Goal: Task Accomplishment & Management: Use online tool/utility

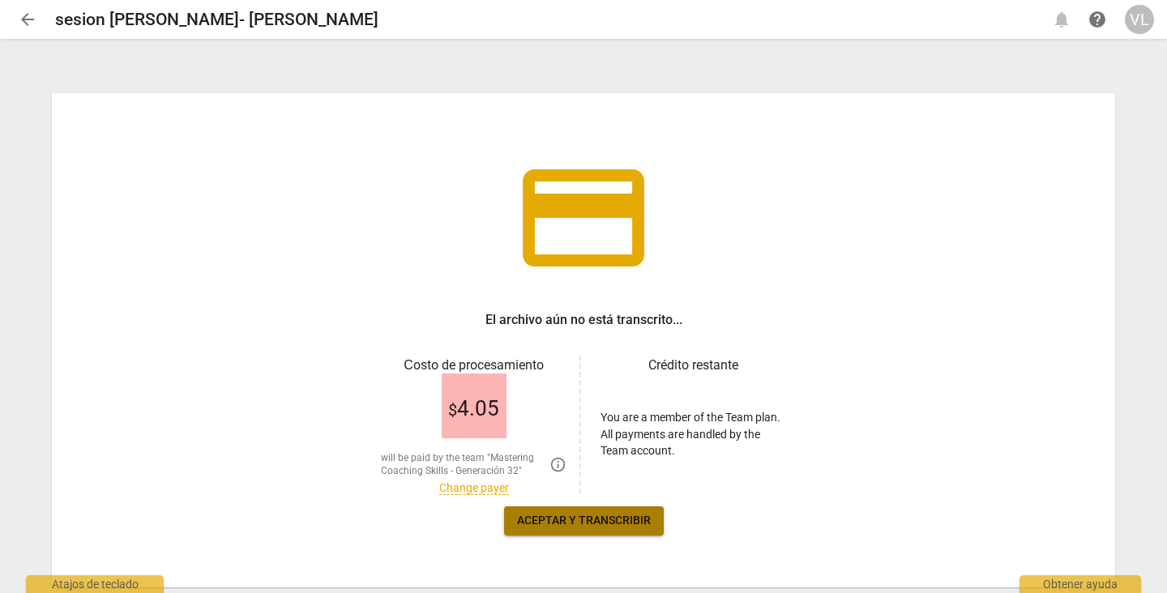
click at [565, 510] on button "Aceptar y transcribir" at bounding box center [584, 520] width 160 height 29
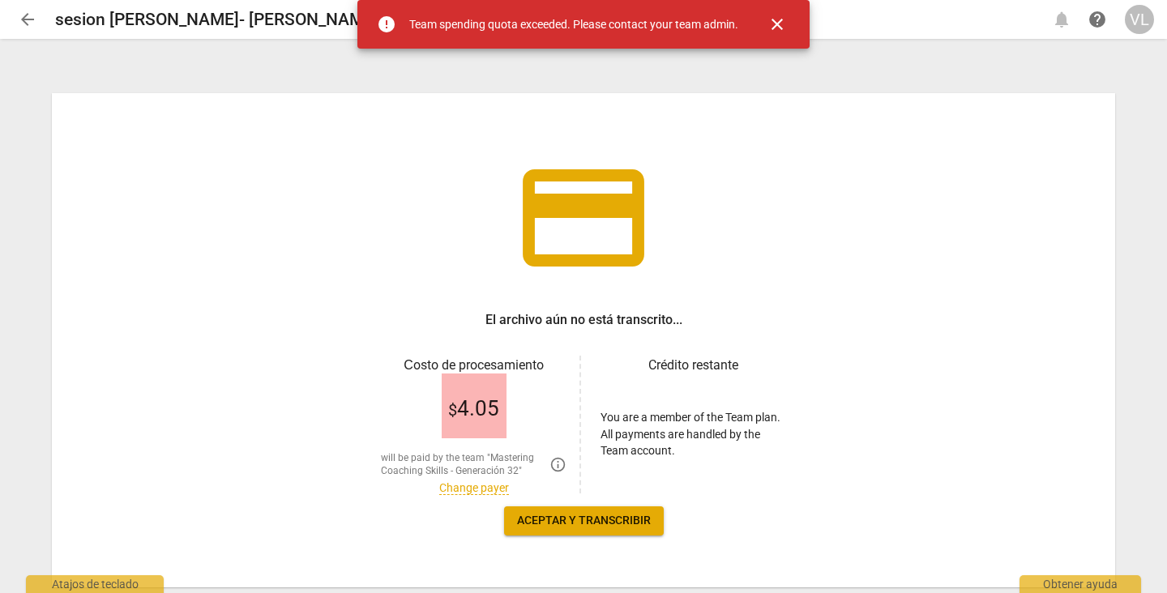
click at [472, 391] on div "$ 4.05" at bounding box center [474, 406] width 65 height 65
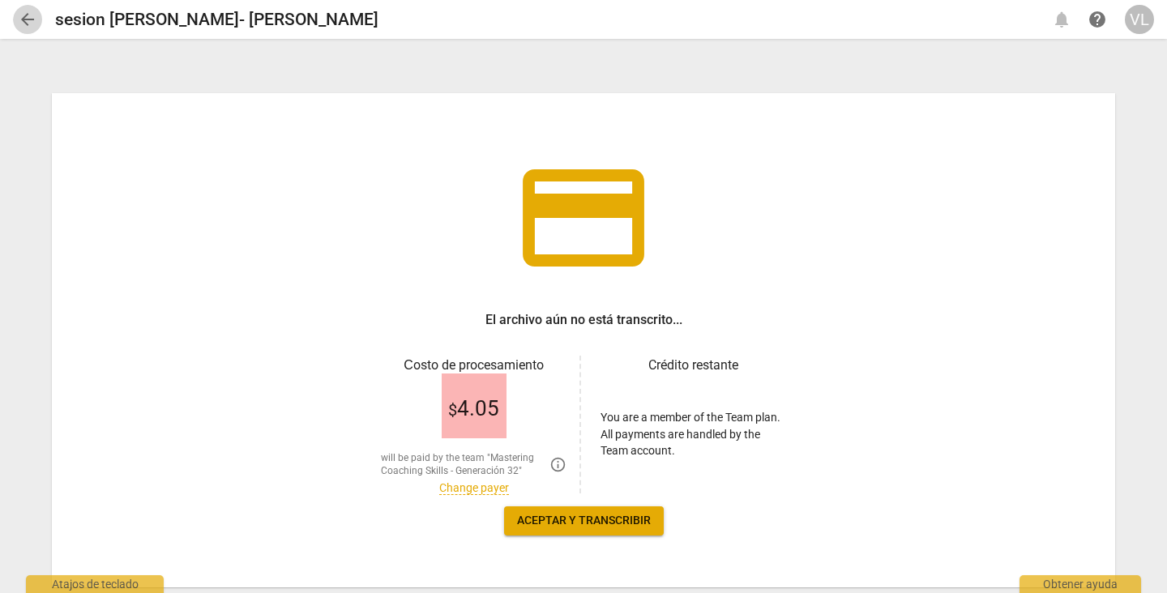
click at [30, 21] on span "arrow_back" at bounding box center [27, 19] width 19 height 19
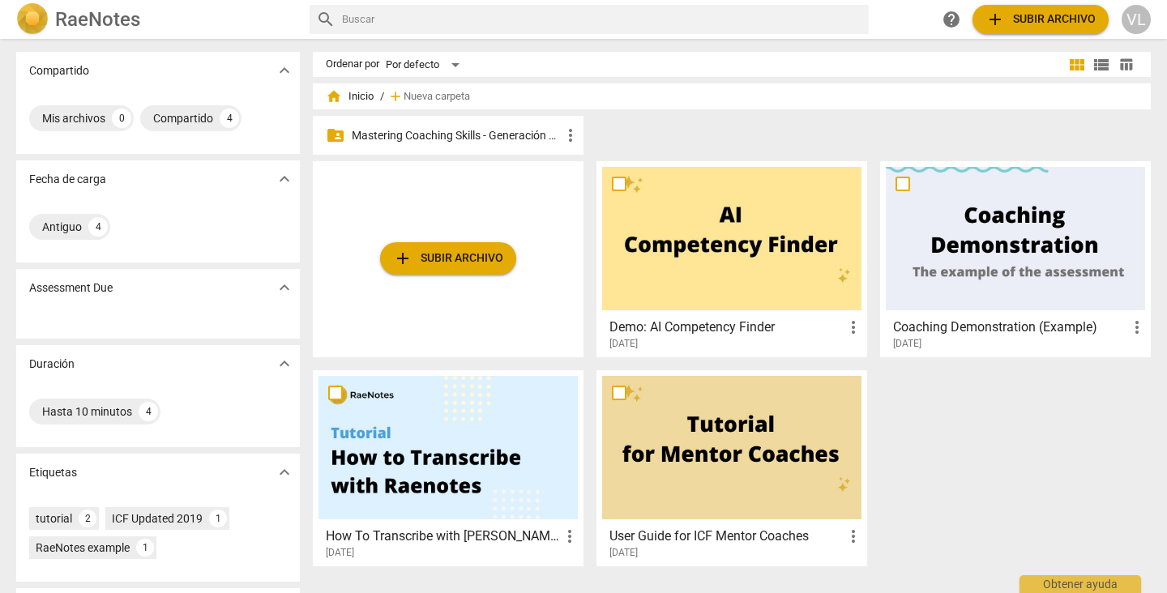
click at [367, 144] on div "folder_shared Mastering Coaching Skills - Generación 32 more_vert" at bounding box center [448, 135] width 271 height 39
click at [416, 143] on p "Mastering Coaching Skills - Generación 32" at bounding box center [456, 135] width 209 height 17
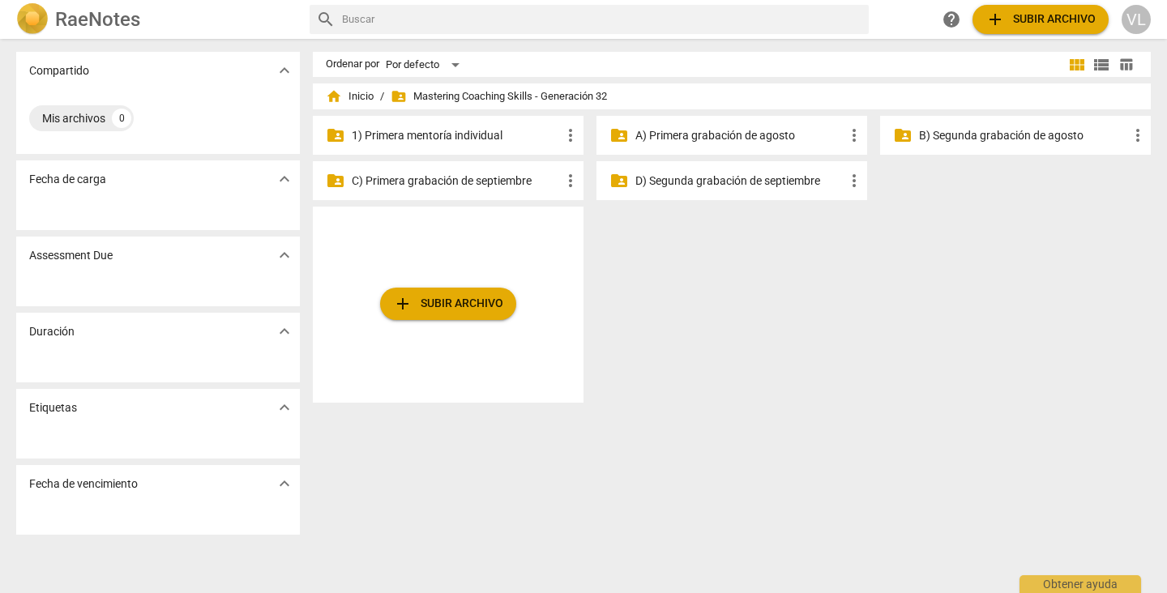
click at [433, 135] on p "1) Primera mentoría individual" at bounding box center [456, 135] width 209 height 17
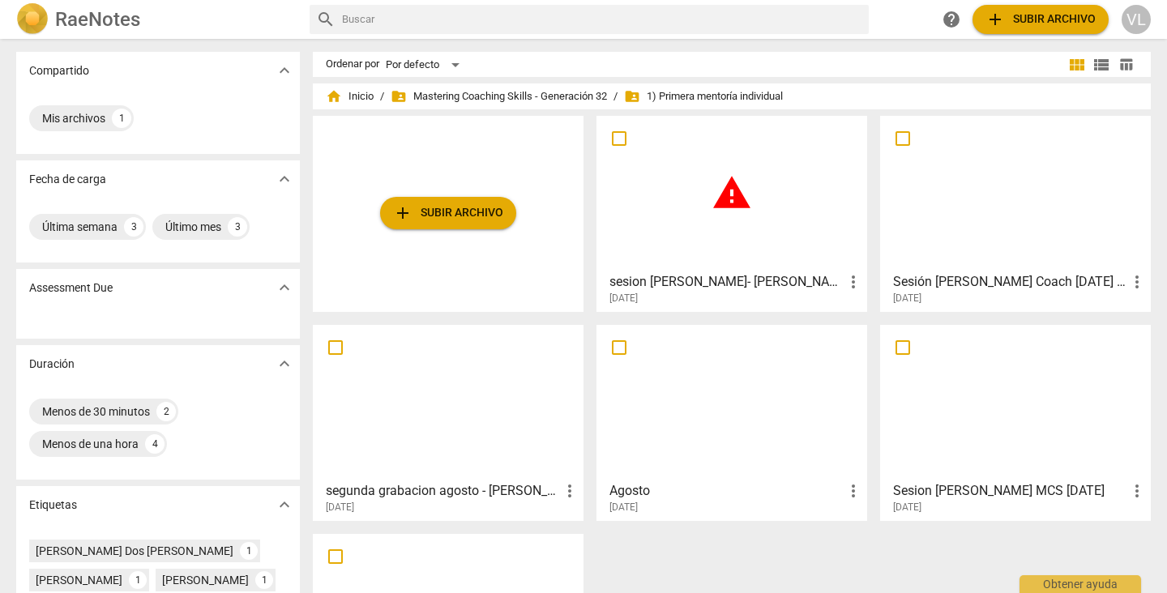
click at [852, 284] on span "more_vert" at bounding box center [853, 281] width 19 height 19
click at [767, 241] on div at bounding box center [583, 296] width 1167 height 593
click at [695, 199] on div "warning" at bounding box center [731, 193] width 259 height 143
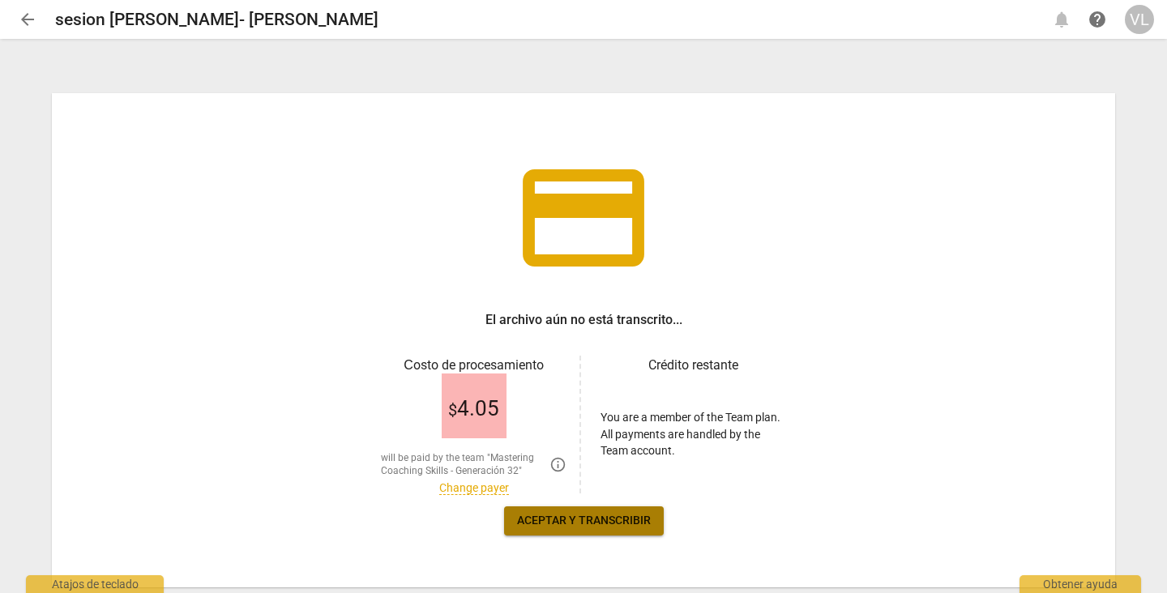
click at [600, 521] on span "Aceptar y transcribir" at bounding box center [584, 521] width 134 height 16
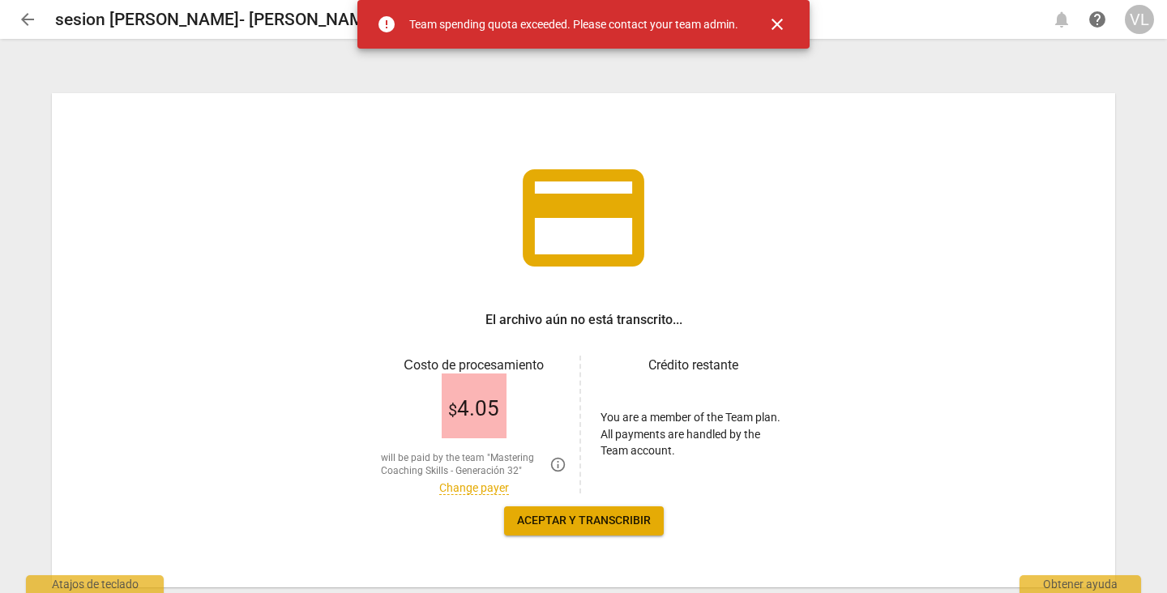
click at [488, 238] on div "credit_card El archivo aún no está transcrito... Сosto de procesamiento $ 4.05 …" at bounding box center [583, 340] width 1063 height 494
